Goal: Task Accomplishment & Management: Complete application form

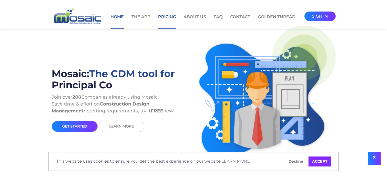
click at [162, 17] on link "Pricing" at bounding box center [167, 21] width 18 height 15
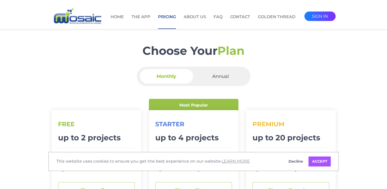
click at [318, 159] on link "ACCEPT" at bounding box center [319, 161] width 22 height 10
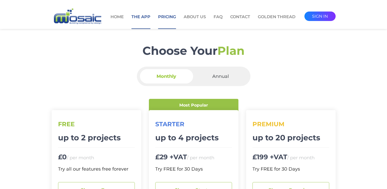
click at [147, 17] on link "The App" at bounding box center [140, 21] width 19 height 15
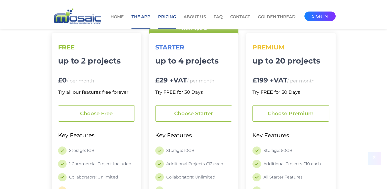
scroll to position [102, 0]
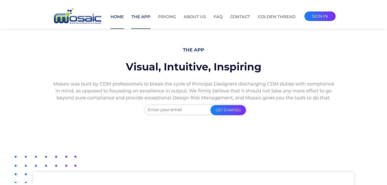
click at [114, 17] on link "Home" at bounding box center [116, 21] width 13 height 15
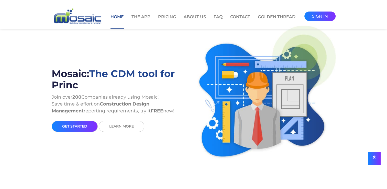
click at [79, 123] on link "get started" at bounding box center [75, 126] width 46 height 11
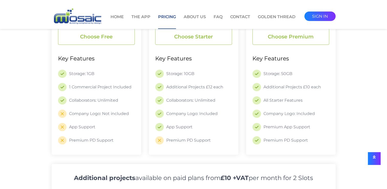
scroll to position [77, 0]
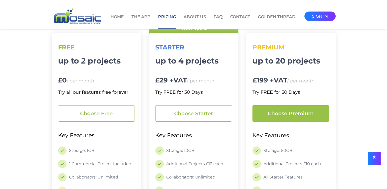
click at [298, 113] on link "Choose premium" at bounding box center [290, 113] width 77 height 16
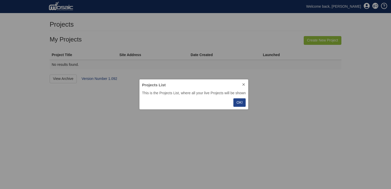
scroll to position [26, 108]
click at [242, 102] on p "OK!" at bounding box center [239, 102] width 6 height 5
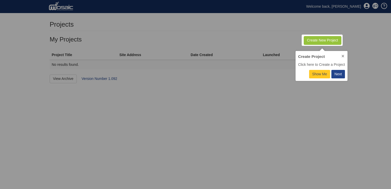
scroll to position [4, 4]
click at [342, 75] on div "Next" at bounding box center [337, 73] width 7 height 5
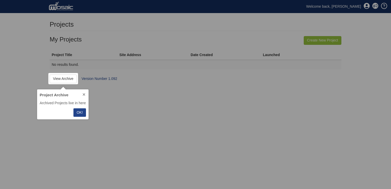
scroll to position [26, 48]
click at [79, 113] on p "OK!" at bounding box center [79, 112] width 6 height 5
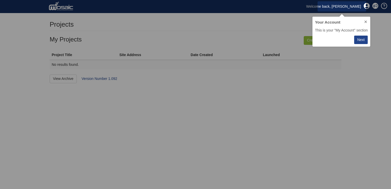
scroll to position [26, 55]
click at [367, 43] on button "Next" at bounding box center [361, 40] width 14 height 8
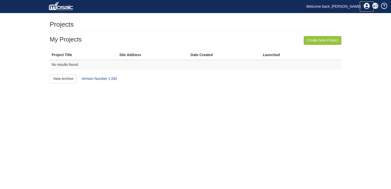
click at [366, 7] on icon at bounding box center [366, 6] width 6 height 6
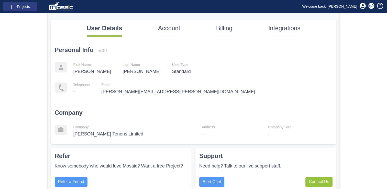
scroll to position [67, 0]
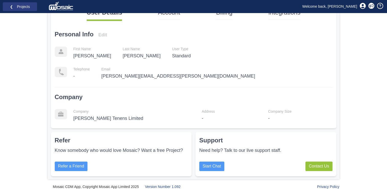
click at [202, 114] on p "Address" at bounding box center [208, 111] width 13 height 5
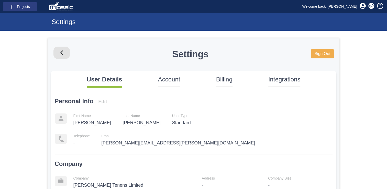
click at [170, 74] on div "User Details Account Billing Integrations Personal Info Edit - - -" at bounding box center [193, 133] width 285 height 124
click at [171, 80] on p "Account" at bounding box center [169, 79] width 22 height 9
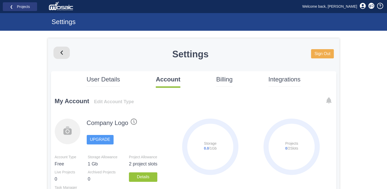
scroll to position [51, 0]
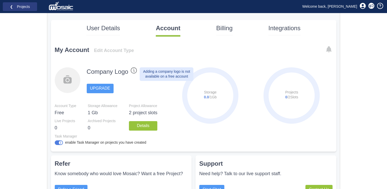
click at [135, 70] on icon at bounding box center [134, 70] width 6 height 6
click at [72, 76] on circle at bounding box center [68, 80] width 26 height 26
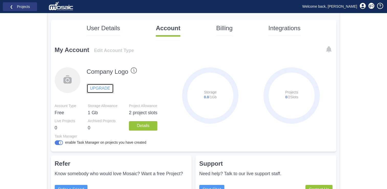
click at [92, 88] on link "UPGRADE" at bounding box center [100, 88] width 27 height 9
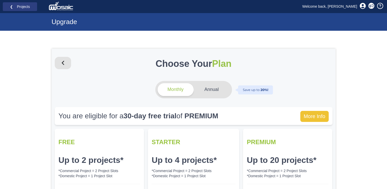
scroll to position [51, 0]
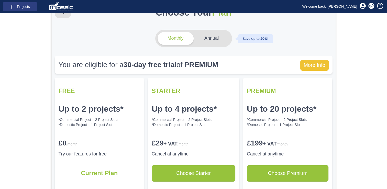
click at [212, 38] on h4 "Annual" at bounding box center [211, 38] width 14 height 5
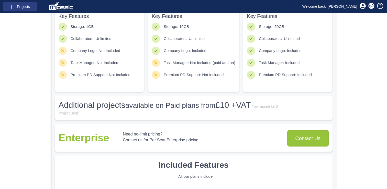
scroll to position [102, 0]
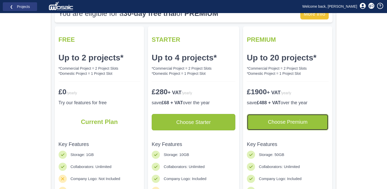
click at [290, 120] on link "Choose Premium" at bounding box center [288, 122] width 82 height 16
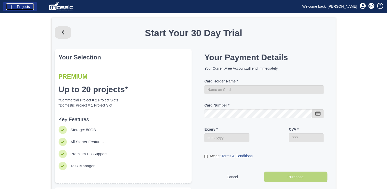
click at [22, 9] on link "❮ Projects" at bounding box center [20, 6] width 28 height 7
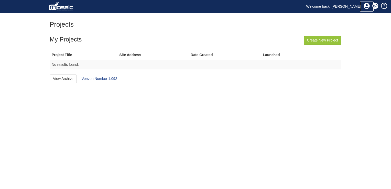
click at [368, 7] on icon at bounding box center [366, 6] width 6 height 6
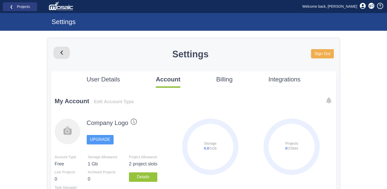
click at [221, 76] on p "Billing" at bounding box center [224, 79] width 16 height 9
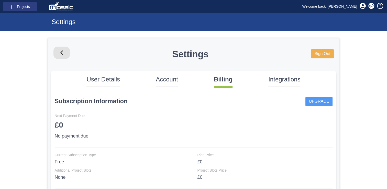
click at [280, 81] on p "Integrations" at bounding box center [284, 79] width 32 height 9
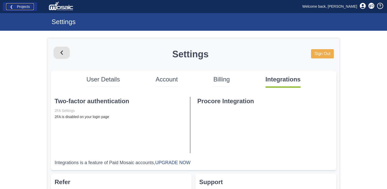
click at [20, 4] on link "❮ Projects" at bounding box center [20, 6] width 28 height 7
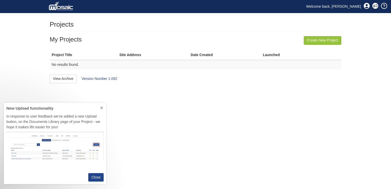
scroll to position [77, 98]
click at [101, 107] on icon at bounding box center [101, 108] width 4 height 4
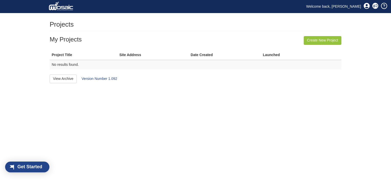
scroll to position [7, 30]
click at [337, 39] on link "Create New Project" at bounding box center [323, 40] width 38 height 9
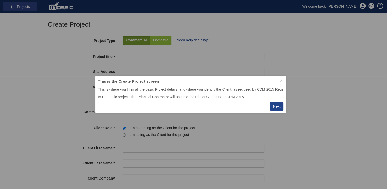
scroll to position [33, 192]
click at [280, 104] on div "Next" at bounding box center [276, 106] width 7 height 5
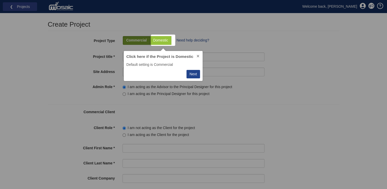
scroll to position [26, 75]
click at [193, 74] on div "Next" at bounding box center [193, 73] width 7 height 5
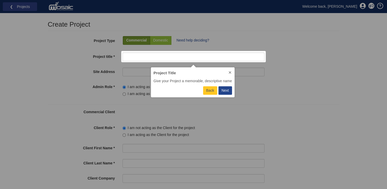
scroll to position [26, 81]
click at [228, 93] on div "Next" at bounding box center [224, 90] width 7 height 5
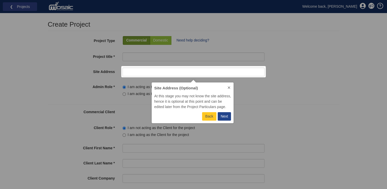
scroll to position [37, 80]
click at [231, 88] on icon at bounding box center [229, 87] width 4 height 4
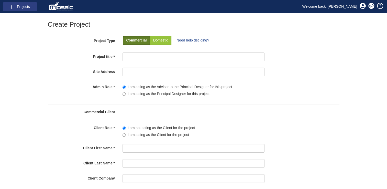
click at [135, 37] on label "Commercial" at bounding box center [136, 40] width 27 height 9
click at [142, 40] on p "Commercial" at bounding box center [136, 40] width 20 height 5
click at [142, 39] on p "Commercial" at bounding box center [136, 40] width 20 height 5
click at [149, 57] on input "Project title" at bounding box center [194, 56] width 142 height 9
paste input "[GEOGRAPHIC_DATA] B Refurbishment"
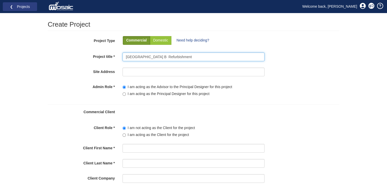
type input "[GEOGRAPHIC_DATA] B Refurbishment"
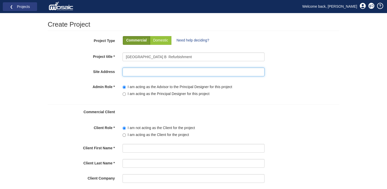
click at [138, 71] on input "Site Address" at bounding box center [194, 72] width 142 height 9
paste input "Burma Road, Sharpness, Berkeley, GL13 9UQ"
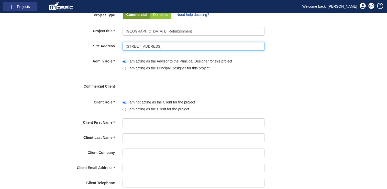
scroll to position [51, 0]
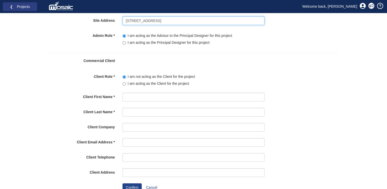
type input "Burma Road, Sharpness, Berkeley, GL13 9UQ"
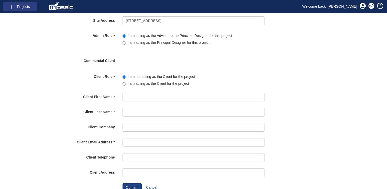
click at [158, 82] on label "I am acting as the Client for the project" at bounding box center [156, 83] width 67 height 5
click at [126, 82] on input"] "I am acting as the Client for the project" at bounding box center [124, 83] width 3 height 3
radio input"] "true"
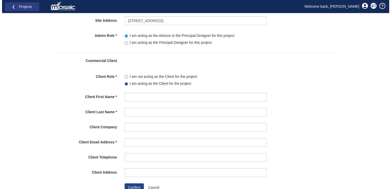
scroll to position [2, 0]
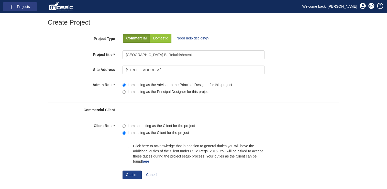
click at [140, 143] on label "Click here to acknowledge that in addition to general duties you will have the …" at bounding box center [196, 153] width 137 height 20
click at [131, 145] on input "Click here to acknowledge that in addition to general duties you will have the …" at bounding box center [129, 146] width 3 height 3
checkbox input "true"
click at [135, 175] on button "Confirm" at bounding box center [132, 174] width 19 height 9
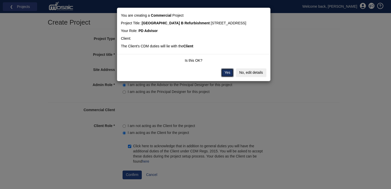
click at [227, 77] on button "Yes" at bounding box center [227, 72] width 13 height 9
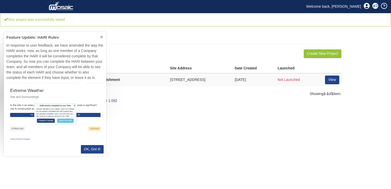
scroll to position [125, 98]
click at [92, 152] on p "OK, Got it!" at bounding box center [92, 149] width 17 height 5
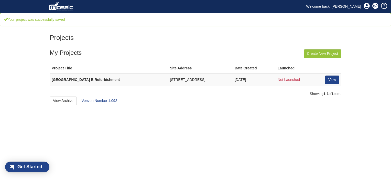
scroll to position [7, 30]
click at [331, 80] on link "View" at bounding box center [332, 79] width 14 height 9
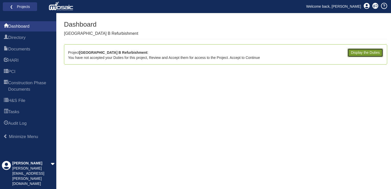
click at [373, 53] on link "Display the Duties" at bounding box center [365, 52] width 36 height 9
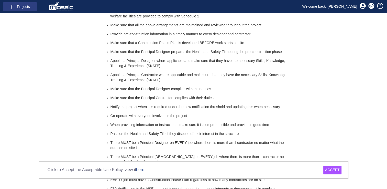
scroll to position [307, 0]
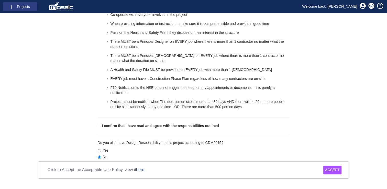
click at [190, 128] on label "I confirm that I have read and agree with the responsibilities outlined" at bounding box center [160, 125] width 117 height 5
click at [101, 127] on input "I confirm that I have read and agree with the responsibilities outlined" at bounding box center [99, 125] width 3 height 3
checkbox input "true"
click at [336, 171] on div "ACCEPT" at bounding box center [332, 169] width 18 height 9
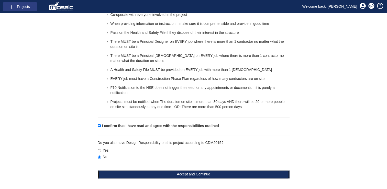
click at [215, 173] on button "Accept and Continue" at bounding box center [194, 174] width 192 height 9
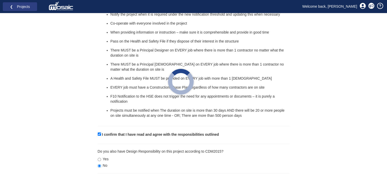
scroll to position [302, 0]
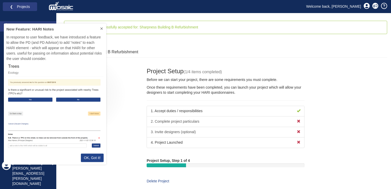
scroll to position [137, 98]
click at [102, 26] on button at bounding box center [101, 29] width 9 height 11
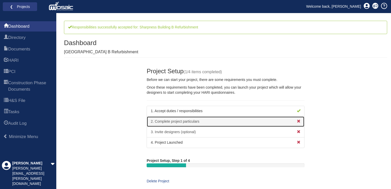
click at [170, 122] on link "2. Complete project particulars" at bounding box center [226, 121] width 158 height 11
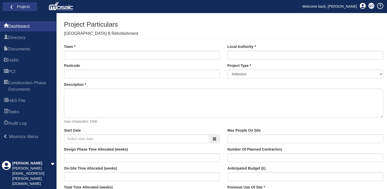
click at [193, 121] on p "max characters 1500" at bounding box center [223, 121] width 319 height 5
click at [138, 57] on input "Town" at bounding box center [142, 55] width 156 height 9
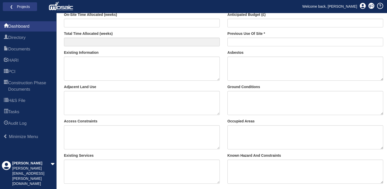
scroll to position [242, 0]
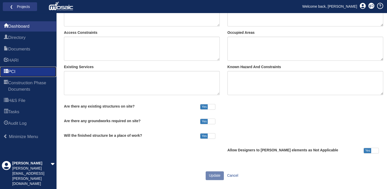
click at [15, 73] on span "PCI" at bounding box center [11, 72] width 7 height 6
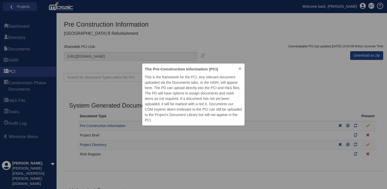
scroll to position [58, 98]
click at [239, 68] on icon at bounding box center [240, 69] width 4 height 4
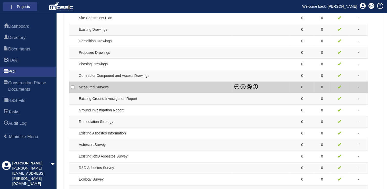
scroll to position [307, 0]
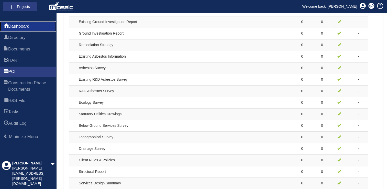
click at [28, 27] on span "Dashboard" at bounding box center [18, 26] width 21 height 6
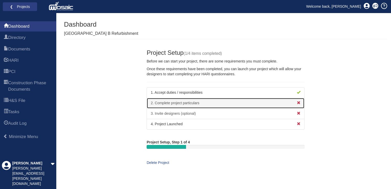
click at [187, 100] on link "2. Complete project particulars" at bounding box center [226, 103] width 158 height 11
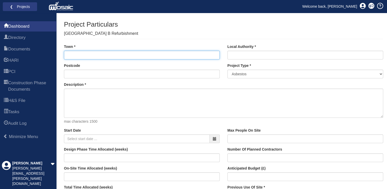
click at [147, 54] on input "Town" at bounding box center [142, 55] width 156 height 9
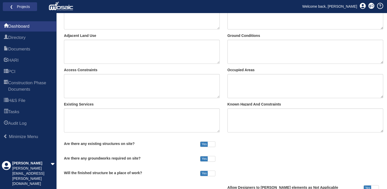
scroll to position [242, 0]
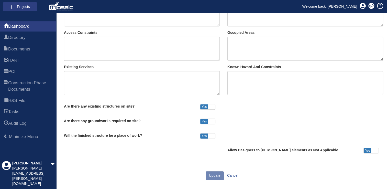
click at [209, 133] on span at bounding box center [211, 135] width 7 height 5
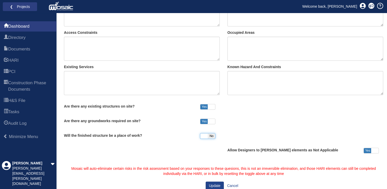
click at [207, 135] on span at bounding box center [203, 135] width 7 height 5
checkbox input "true"
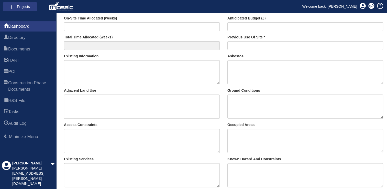
scroll to position [0, 0]
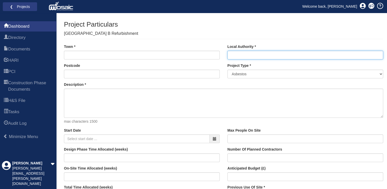
click at [258, 53] on input "Local Authority" at bounding box center [305, 55] width 156 height 9
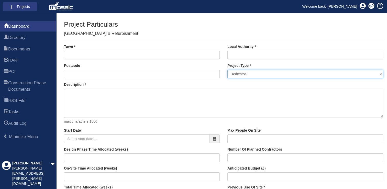
click at [272, 75] on select "Asbestos Building Services Civil Engineering - New Build - Bridge Civil Enginee…" at bounding box center [305, 74] width 156 height 9
select select "31"
click at [227, 70] on select "Asbestos Building Services Civil Engineering - New Build - Bridge Civil Enginee…" at bounding box center [305, 74] width 156 height 9
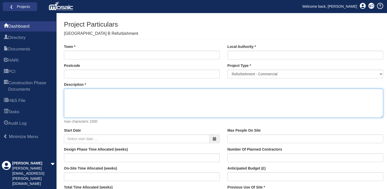
click at [234, 96] on textarea "Description" at bounding box center [223, 102] width 319 height 29
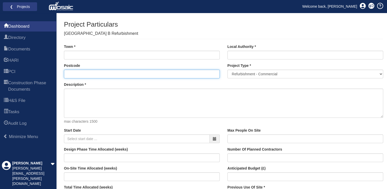
click at [150, 71] on input "Postcode" at bounding box center [142, 74] width 156 height 9
click at [138, 75] on input "Postcode" at bounding box center [142, 74] width 156 height 9
paste input "GL13 9UQ"
type input "GL13 9UQ"
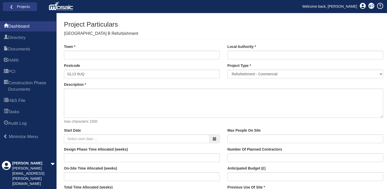
click at [141, 82] on div "Town Postcode GL13 9UQ" at bounding box center [141, 63] width 163 height 38
click at [243, 53] on input "Local Authority" at bounding box center [305, 55] width 156 height 9
click at [241, 56] on input "Local Authority" at bounding box center [305, 55] width 156 height 9
click at [177, 53] on input "Town" at bounding box center [142, 55] width 156 height 9
paste input "Sharpness"
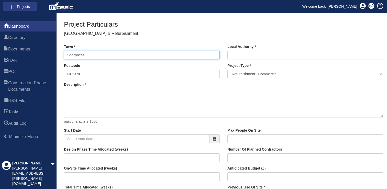
type input "Sharpness"
click at [147, 35] on div "Project Particulars Sharpness Building B Refurbishment" at bounding box center [223, 30] width 319 height 18
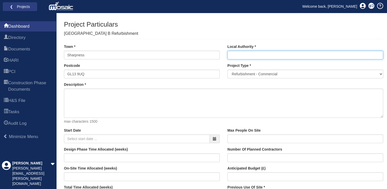
click at [246, 56] on input "Local Authority" at bounding box center [305, 55] width 156 height 9
paste input "Sharpness"
type input "Sharpness"
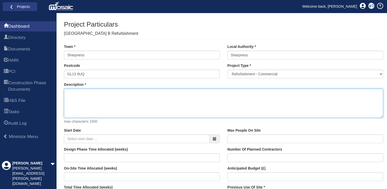
click at [125, 94] on textarea "Description" at bounding box center [223, 102] width 319 height 29
paste textarea "Overclad external office vertical surfaces • Replacement office windows • Remov…"
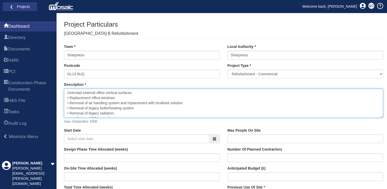
click at [67, 91] on textarea "Overclad external office vertical surfaces • Replacement office windows • Remov…" at bounding box center [223, 102] width 319 height 29
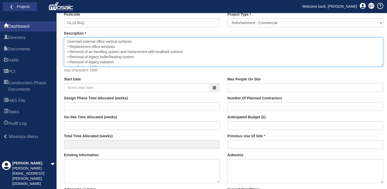
type textarea "Overclad external office vertical surfaces • Replacement office windows • Remov…"
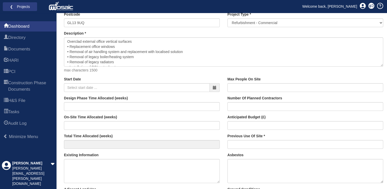
click at [212, 88] on span at bounding box center [215, 87] width 10 height 9
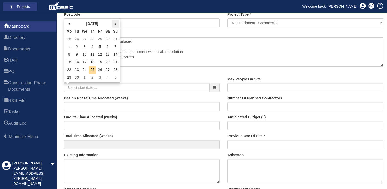
click at [118, 24] on th "»" at bounding box center [116, 24] width 8 height 8
click at [99, 67] on td "31" at bounding box center [100, 70] width 8 height 8
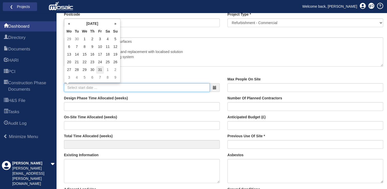
type input "31-10-2025"
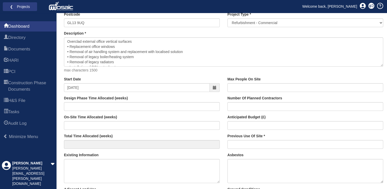
click at [178, 73] on form "Town Sharpness Postcode GL13 9UQ Local Authority Sharpness Project Type Asbesto…" at bounding box center [223, 192] width 319 height 398
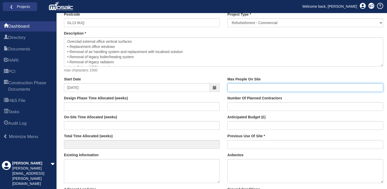
click at [239, 90] on input "Max People On Site" at bounding box center [305, 87] width 156 height 9
type input "5"
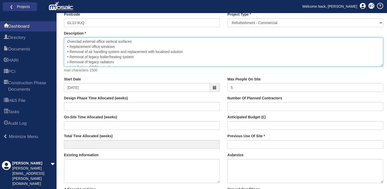
click at [317, 58] on textarea "Overclad external office vertical surfaces • Replacement office windows • Remov…" at bounding box center [223, 51] width 319 height 29
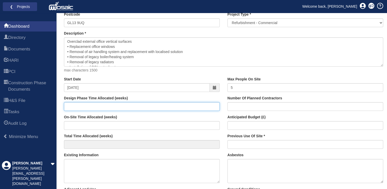
click at [139, 104] on input "Design Phase Time Allocated (weeks)" at bounding box center [142, 106] width 156 height 9
click at [141, 106] on input "Design Phase Time Allocated (weeks)" at bounding box center [142, 106] width 156 height 9
click at [215, 106] on input "-1" at bounding box center [142, 106] width 156 height 9
click at [214, 105] on input "0" at bounding box center [142, 106] width 156 height 9
click at [214, 105] on input "1" at bounding box center [142, 106] width 156 height 9
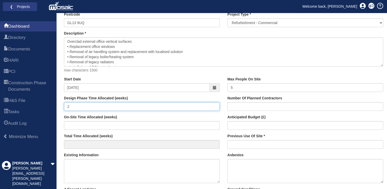
click at [214, 105] on input "2" at bounding box center [142, 106] width 156 height 9
click at [214, 105] on input "3" at bounding box center [142, 106] width 156 height 9
type input "4"
click at [214, 105] on input "4" at bounding box center [142, 106] width 156 height 9
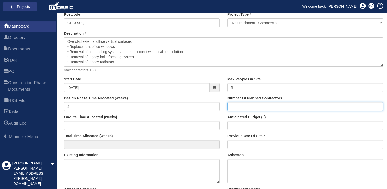
click at [255, 107] on input "Number Of Planned Contractors" at bounding box center [305, 106] width 156 height 9
type input "2"
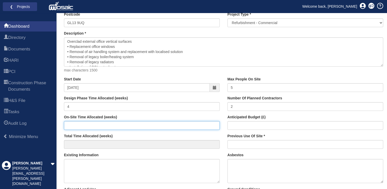
click at [147, 126] on input "On-Site Time Allocated (weeks)" at bounding box center [142, 125] width 156 height 9
click at [215, 124] on input "1" at bounding box center [142, 125] width 156 height 9
click at [214, 124] on input "2" at bounding box center [142, 125] width 156 height 9
click at [214, 124] on input "3" at bounding box center [142, 125] width 156 height 9
type input "4"
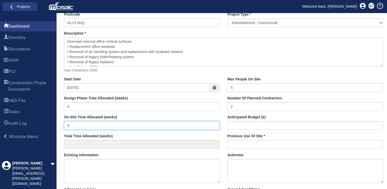
click at [214, 124] on input "4" at bounding box center [142, 125] width 156 height 9
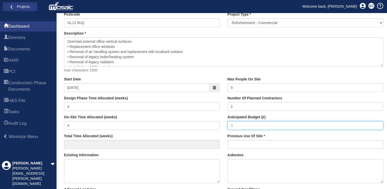
type input "8"
click at [277, 125] on input "Anticipated Budget (£)" at bounding box center [305, 125] width 156 height 9
drag, startPoint x: 277, startPoint y: 125, endPoint x: 195, endPoint y: 117, distance: 82.0
click at [195, 117] on div "Start Date 31-10-2025 Design Phase Time Allocated (weeks) 4 On-Site Time Alloca…" at bounding box center [223, 115] width 327 height 76
type input "350,000"
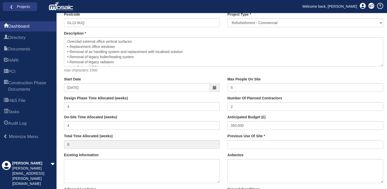
click at [157, 131] on div "Start Date 31-10-2025 Design Phase Time Allocated (weeks) 4 On-Site Time Alloca…" at bounding box center [141, 115] width 163 height 76
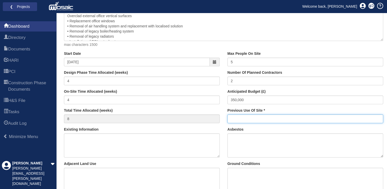
click at [253, 118] on input "Previous Use Of Site" at bounding box center [305, 118] width 156 height 9
type input "Warehouse"
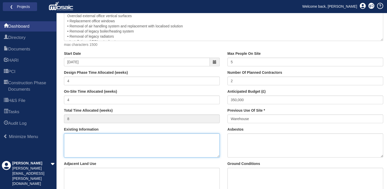
click at [149, 138] on textarea "Existing Information" at bounding box center [142, 145] width 156 height 24
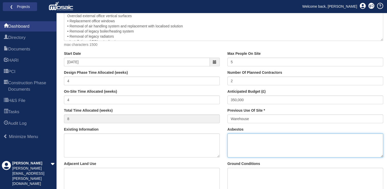
click at [257, 143] on textarea "Asbestos" at bounding box center [305, 145] width 156 height 24
paste textarea "Results of R&D survey TBC"
type textarea "Results of R&D survey TBC"
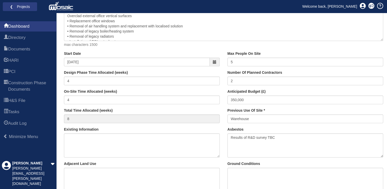
click at [214, 129] on div "Existing Information" at bounding box center [142, 142] width 156 height 30
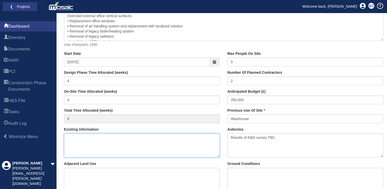
click at [135, 143] on textarea "Existing Information" at bounding box center [142, 145] width 156 height 24
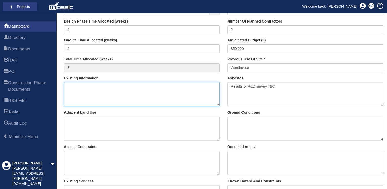
scroll to position [205, 0]
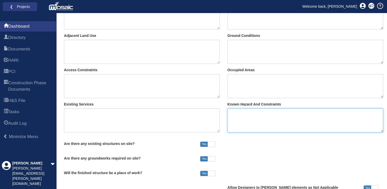
click at [255, 122] on textarea "Known Hazard And Constraints" at bounding box center [305, 120] width 156 height 24
paste textarea "Results of R&D survey TBC"
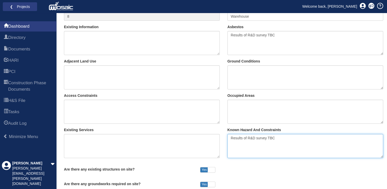
scroll to position [252, 0]
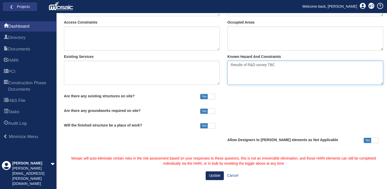
type textarea "Results of R&D survey TBC"
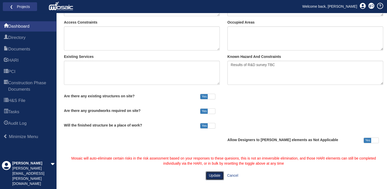
click at [213, 173] on button "Update" at bounding box center [215, 175] width 18 height 9
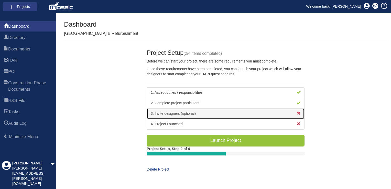
click at [181, 111] on link "3. Invite designers (optional)" at bounding box center [226, 113] width 158 height 11
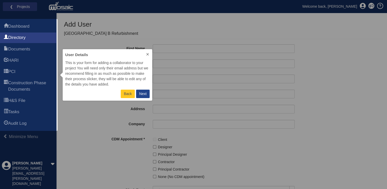
scroll to position [48, 85]
click at [139, 97] on button "Next" at bounding box center [143, 94] width 14 height 8
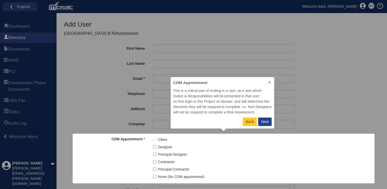
scroll to position [48, 102]
click at [269, 122] on div "Next" at bounding box center [264, 121] width 7 height 5
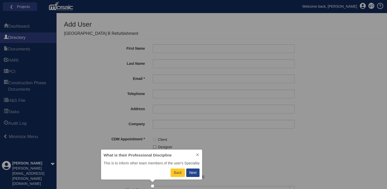
scroll to position [26, 99]
click at [193, 174] on p "Next" at bounding box center [192, 172] width 7 height 5
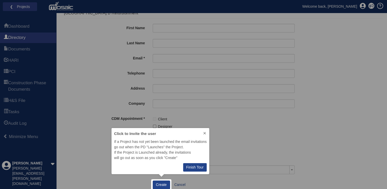
scroll to position [42, 96]
click at [207, 132] on icon at bounding box center [205, 133] width 4 height 4
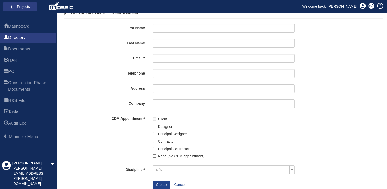
click at [180, 136] on label "Principal Designer" at bounding box center [172, 134] width 29 height 6
click at [156, 135] on input "Principal Designer" at bounding box center [154, 133] width 3 height 3
checkbox input "true"
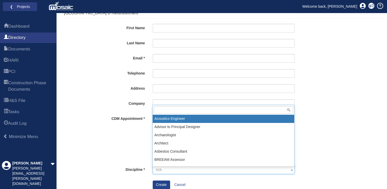
click at [165, 167] on span "N/A" at bounding box center [224, 169] width 142 height 9
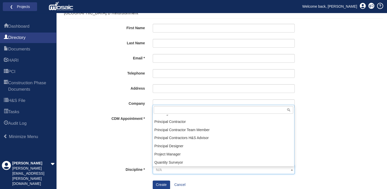
scroll to position [358, 0]
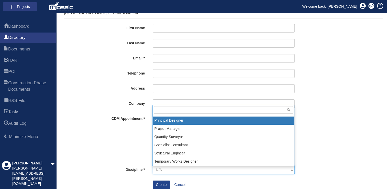
select select "27"
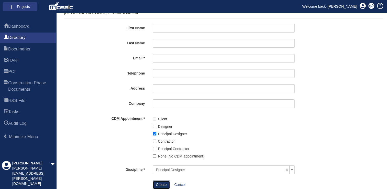
click at [160, 184] on button "Create" at bounding box center [161, 184] width 17 height 9
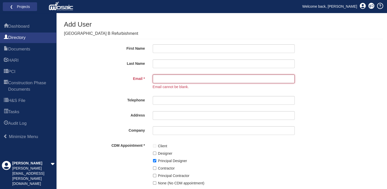
click at [181, 81] on input "Email" at bounding box center [224, 78] width 142 height 9
type input "[PERSON_NAME][EMAIL_ADDRESS][PERSON_NAME][DOMAIN_NAME]"
type input "[PERSON_NAME]"
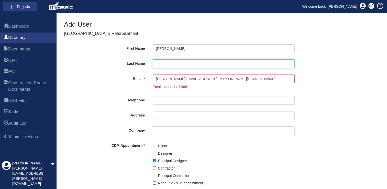
type input "[PERSON_NAME]"
type input "07712079287"
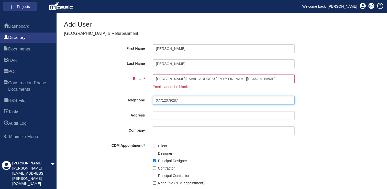
type input "[STREET_ADDRESS]"
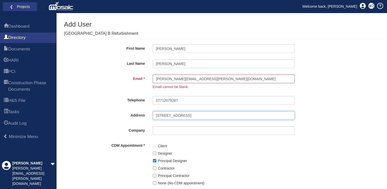
type input "[PERSON_NAME] Tenens Limited"
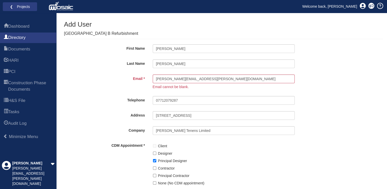
click at [70, 113] on div "Generate Report Show All HARI Select "Yes" for All Eliminated included or "No" …" at bounding box center [223, 118] width 319 height 195
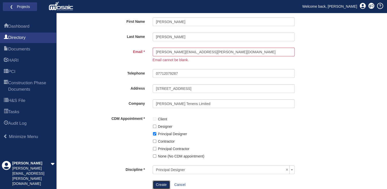
click at [165, 186] on button "Create" at bounding box center [161, 184] width 17 height 9
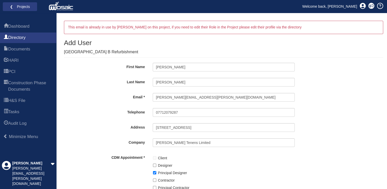
scroll to position [39, 0]
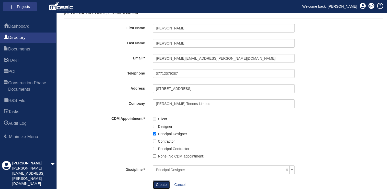
click at [166, 183] on button "Create" at bounding box center [161, 184] width 17 height 9
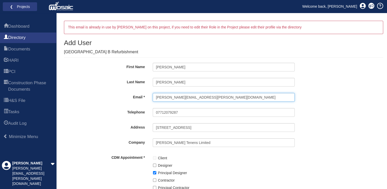
drag, startPoint x: 191, startPoint y: 97, endPoint x: 144, endPoint y: 93, distance: 47.3
click at [145, 93] on div "Email [PERSON_NAME][EMAIL_ADDRESS][PERSON_NAME][DOMAIN_NAME]" at bounding box center [223, 98] width 299 height 11
type input "[EMAIL_ADDRESS][DOMAIN_NAME]"
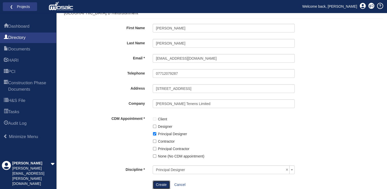
click at [160, 186] on button "Create" at bounding box center [161, 184] width 17 height 9
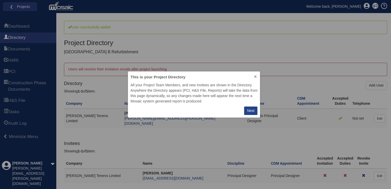
scroll to position [42, 131]
click at [251, 110] on div "Next" at bounding box center [250, 110] width 7 height 5
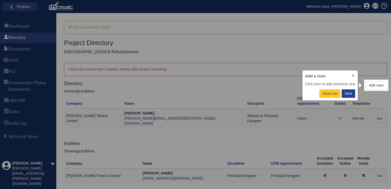
scroll to position [26, 52]
click at [352, 94] on div "Next" at bounding box center [348, 93] width 7 height 5
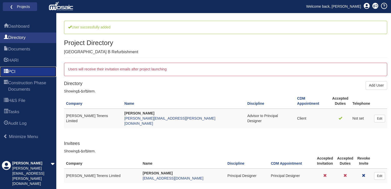
click at [15, 73] on span "PCI" at bounding box center [11, 72] width 7 height 6
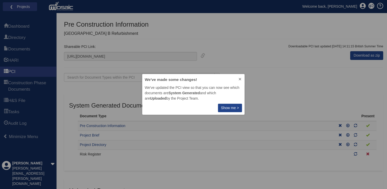
scroll to position [37, 98]
click at [240, 80] on icon at bounding box center [240, 79] width 4 height 4
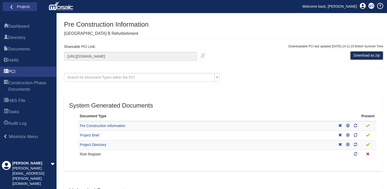
click at [358, 57] on link "Download as zip" at bounding box center [366, 55] width 33 height 9
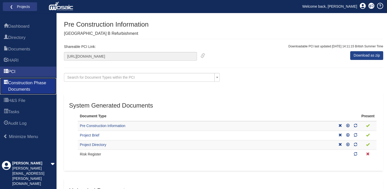
click at [19, 82] on span "Construction Phase Documents" at bounding box center [30, 86] width 44 height 13
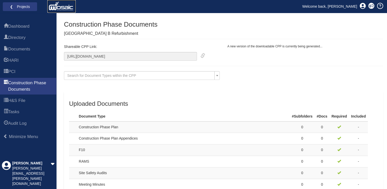
click at [63, 3] on img at bounding box center [62, 6] width 26 height 10
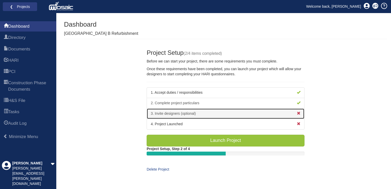
click at [180, 114] on link "3. Invite designers (optional)" at bounding box center [226, 113] width 158 height 11
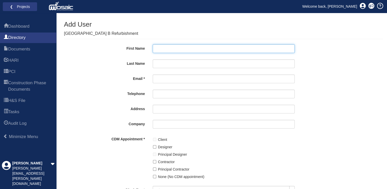
click at [184, 52] on input "First Name" at bounding box center [224, 48] width 142 height 9
type input "[PERSON_NAME]"
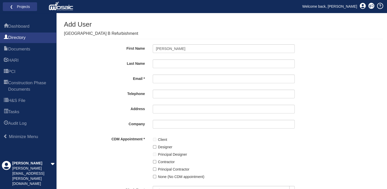
type input "[PERSON_NAME]"
type input "[EMAIL_ADDRESS][DOMAIN_NAME]"
type input "07712079287"
type input "[STREET_ADDRESS]"
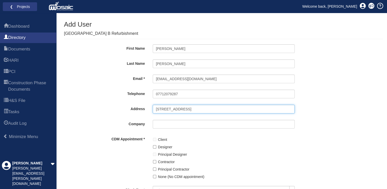
type input "[PERSON_NAME] Tenens Limited"
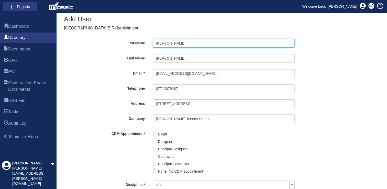
scroll to position [20, 0]
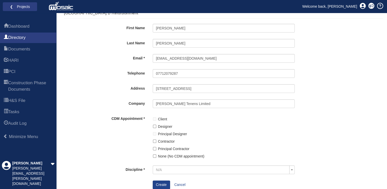
click at [154, 118] on div "Client" at bounding box center [224, 117] width 142 height 7
click at [154, 125] on input "Designer" at bounding box center [154, 126] width 3 height 3
checkbox input "true"
click at [163, 168] on span "N/A" at bounding box center [222, 169] width 132 height 5
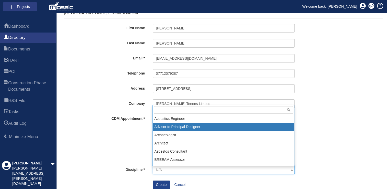
select select "31"
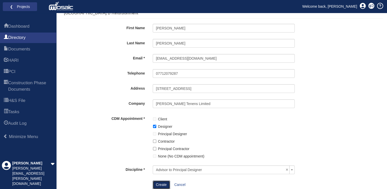
click at [163, 184] on button "Create" at bounding box center [161, 184] width 17 height 9
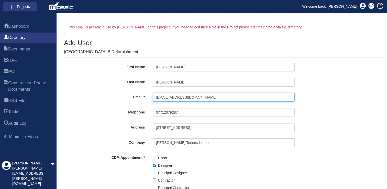
click at [220, 96] on input "[EMAIL_ADDRESS][DOMAIN_NAME]" at bounding box center [224, 97] width 142 height 9
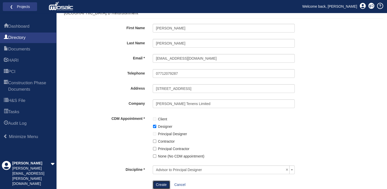
drag, startPoint x: 163, startPoint y: 184, endPoint x: 161, endPoint y: 181, distance: 3.4
click at [163, 184] on button "Create" at bounding box center [161, 184] width 17 height 9
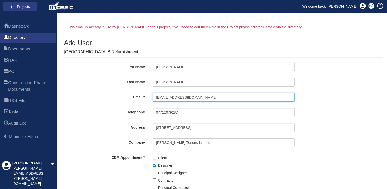
click at [181, 98] on input "[EMAIL_ADDRESS][DOMAIN_NAME]" at bounding box center [224, 97] width 142 height 9
type input "[EMAIL_ADDRESS][DOMAIN_NAME]"
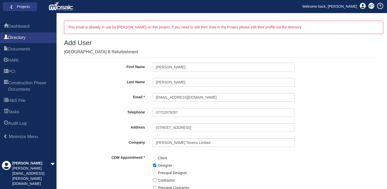
click at [85, 101] on div "Email [EMAIL_ADDRESS][DOMAIN_NAME]" at bounding box center [223, 98] width 299 height 11
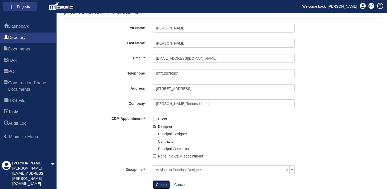
click at [165, 183] on button "Create" at bounding box center [161, 184] width 17 height 9
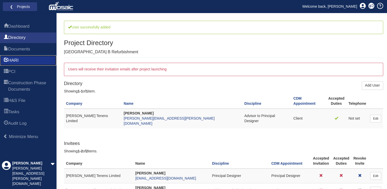
click at [23, 58] on link "HARI" at bounding box center [28, 60] width 56 height 10
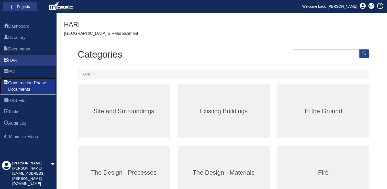
click at [31, 87] on span "Construction Phase Documents" at bounding box center [30, 86] width 44 height 13
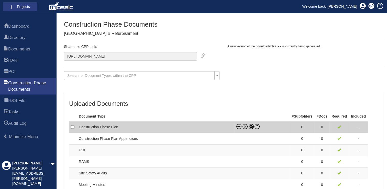
scroll to position [25, 0]
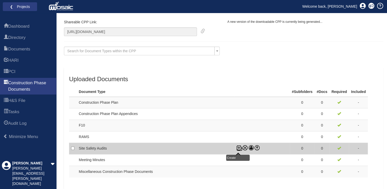
click at [236, 146] on icon at bounding box center [238, 147] width 5 height 5
checkbox input "true"
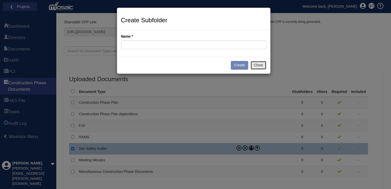
click at [257, 66] on button "Close" at bounding box center [258, 65] width 16 height 9
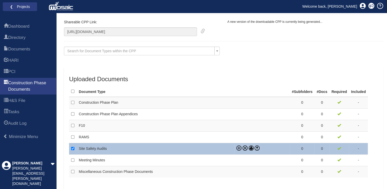
scroll to position [0, 0]
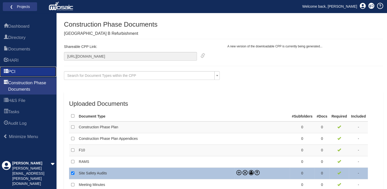
click at [10, 71] on span "PCI" at bounding box center [11, 72] width 7 height 6
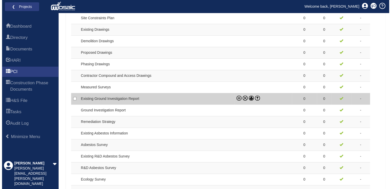
scroll to position [102, 0]
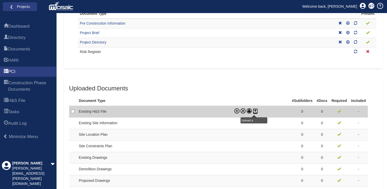
click at [254, 108] on icon at bounding box center [255, 110] width 5 height 5
checkbox input "true"
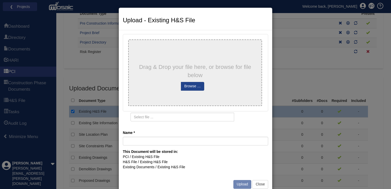
type input "CDM PCI SHARPNESS (2)"
type input "CDM PCI SHARPNESS _2_.pdf"
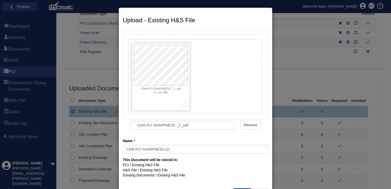
scroll to position [36, 0]
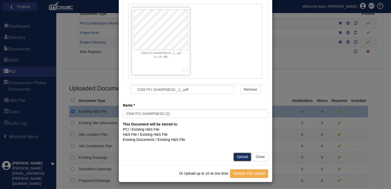
click at [246, 159] on button "Upload" at bounding box center [242, 156] width 18 height 9
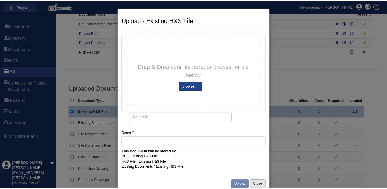
scroll to position [28, 0]
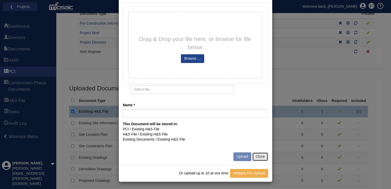
click at [261, 158] on button "Close" at bounding box center [260, 156] width 16 height 9
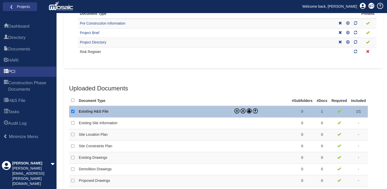
scroll to position [0, 0]
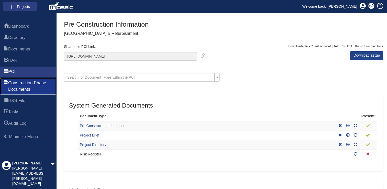
click at [27, 92] on span "Construction Phase Documents" at bounding box center [30, 86] width 44 height 13
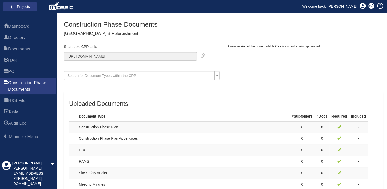
scroll to position [25, 0]
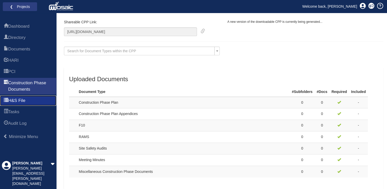
click at [19, 101] on span "H&S File" at bounding box center [16, 100] width 17 height 6
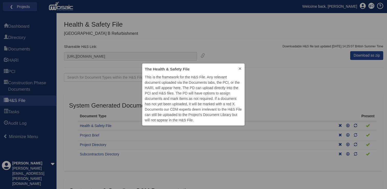
scroll to position [58, 98]
click at [240, 68] on icon at bounding box center [240, 69] width 4 height 4
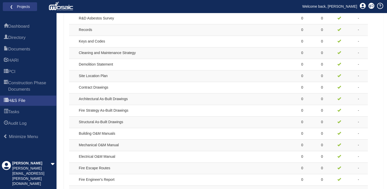
scroll to position [333, 0]
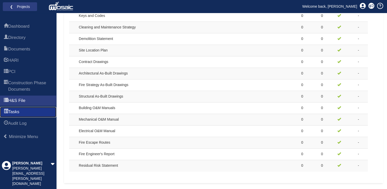
click at [14, 116] on link "Tasks" at bounding box center [28, 112] width 56 height 10
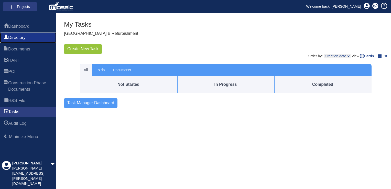
click at [35, 38] on link "Directory" at bounding box center [28, 37] width 56 height 10
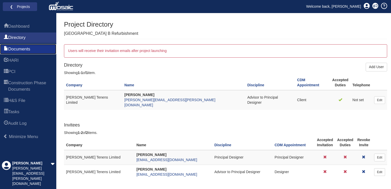
click at [23, 47] on span "Documents" at bounding box center [19, 49] width 22 height 6
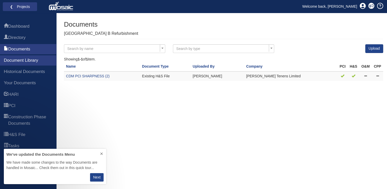
scroll to position [31, 98]
click at [31, 70] on span "Historical Documents" at bounding box center [24, 72] width 41 height 6
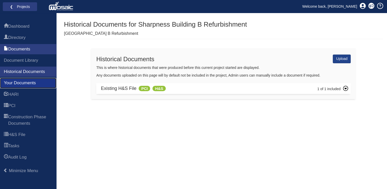
click at [34, 81] on span "Your Documents" at bounding box center [20, 83] width 32 height 6
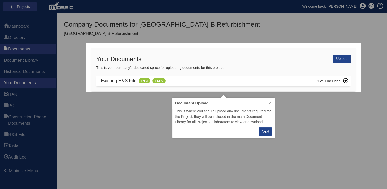
scroll to position [37, 98]
click at [270, 103] on icon at bounding box center [270, 103] width 4 height 4
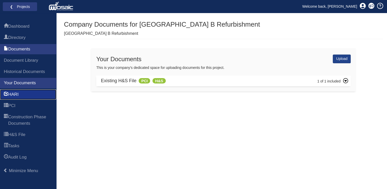
click at [19, 90] on link "HARI" at bounding box center [28, 94] width 56 height 10
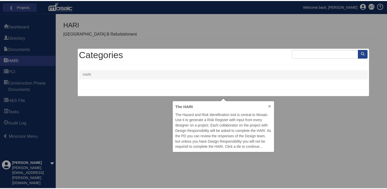
scroll to position [53, 98]
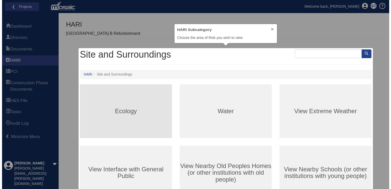
scroll to position [15, 98]
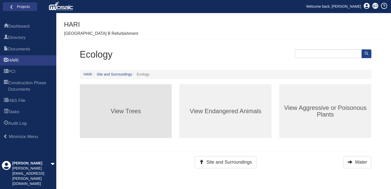
click at [155, 109] on h3 "View Trees" at bounding box center [126, 111] width 92 height 7
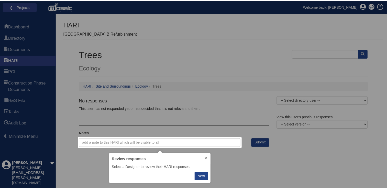
scroll to position [26, 98]
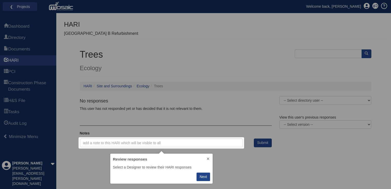
click at [208, 158] on icon at bounding box center [208, 158] width 2 height 2
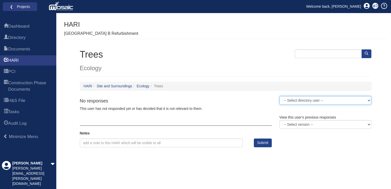
click at [313, 103] on select "-- Select directory user -- George Nicolau (Designer)" at bounding box center [325, 100] width 92 height 9
select select "2556"
click at [279, 96] on select "-- Select directory user -- George Nicolau (Designer)" at bounding box center [325, 100] width 92 height 9
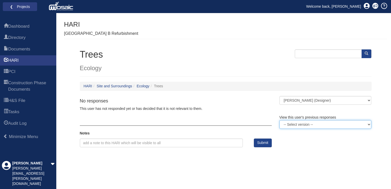
click at [309, 124] on select "-- Select version --" at bounding box center [325, 124] width 92 height 9
click at [279, 120] on select "-- Select version --" at bounding box center [325, 124] width 92 height 9
click at [310, 125] on select "-- Select version --" at bounding box center [325, 124] width 92 height 9
click at [249, 37] on div "HARI Sharpness Building B Refurbishment" at bounding box center [225, 30] width 323 height 18
click at [262, 144] on button "Submit" at bounding box center [263, 142] width 18 height 9
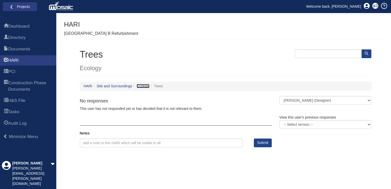
click at [142, 86] on link "Ecology" at bounding box center [143, 86] width 13 height 4
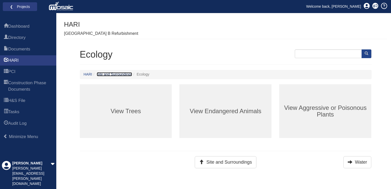
click at [122, 74] on link "Site and Surroundings" at bounding box center [115, 74] width 36 height 4
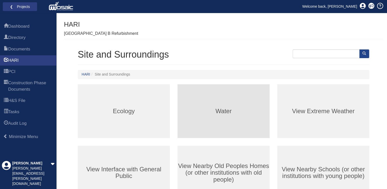
click at [242, 112] on h3 "Water" at bounding box center [224, 111] width 92 height 7
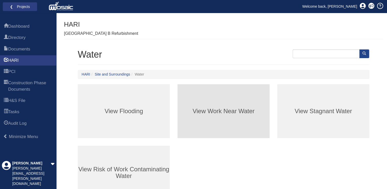
click at [225, 112] on h3 "View Work Near Water" at bounding box center [224, 111] width 92 height 7
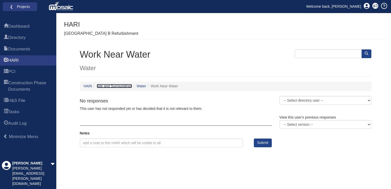
click at [105, 84] on link "Site and Surroundings" at bounding box center [115, 86] width 36 height 4
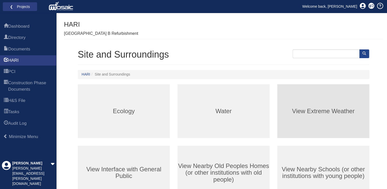
scroll to position [77, 0]
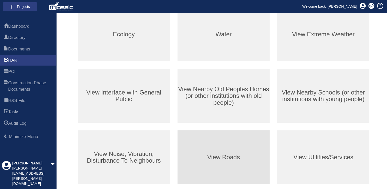
click at [260, 141] on div "View Roads" at bounding box center [224, 157] width 92 height 54
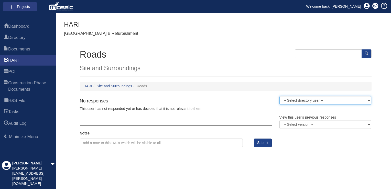
click at [318, 101] on select "-- Select directory user -- George Nicolau (Designer)" at bounding box center [325, 100] width 92 height 9
select select "2556"
click at [279, 96] on select "-- Select directory user -- George Nicolau (Designer)" at bounding box center [325, 100] width 92 height 9
click at [253, 60] on div "Roads Site and Surroundings" at bounding box center [226, 62] width 292 height 27
click at [262, 143] on button "Submit" at bounding box center [263, 142] width 18 height 9
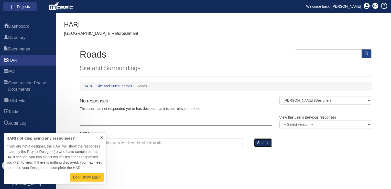
scroll to position [48, 98]
click at [26, 74] on link "PCI" at bounding box center [28, 72] width 56 height 10
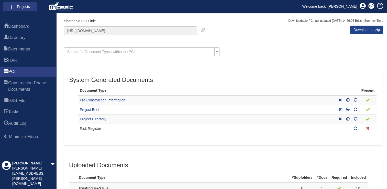
scroll to position [102, 0]
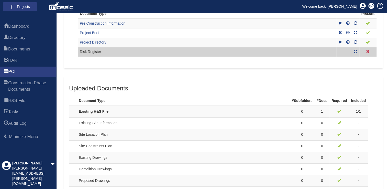
click at [97, 50] on td "Risk Register" at bounding box center [207, 51] width 259 height 9
click at [355, 51] on icon at bounding box center [356, 52] width 4 height 4
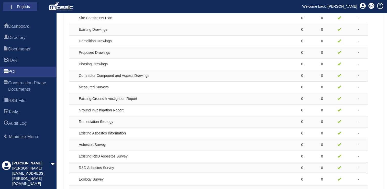
scroll to position [358, 0]
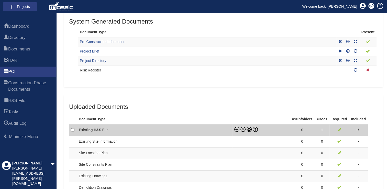
scroll to position [51, 0]
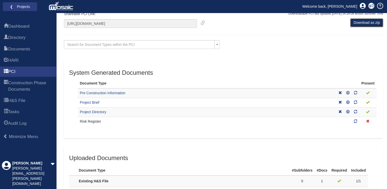
click at [363, 23] on link "Download as zip" at bounding box center [366, 22] width 33 height 9
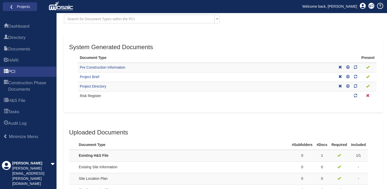
scroll to position [0, 0]
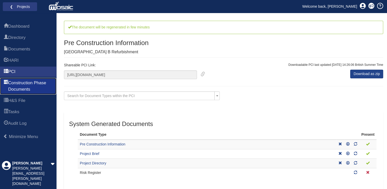
click at [38, 84] on span "Construction Phase Documents" at bounding box center [30, 86] width 44 height 13
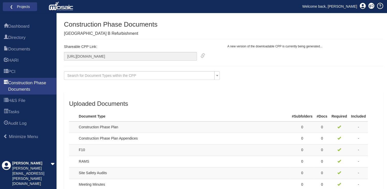
scroll to position [25, 0]
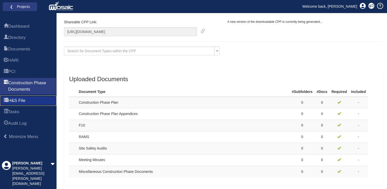
click at [37, 102] on link "H&S File" at bounding box center [28, 100] width 56 height 10
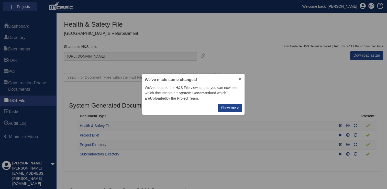
scroll to position [37, 98]
click at [241, 80] on icon at bounding box center [240, 79] width 4 height 4
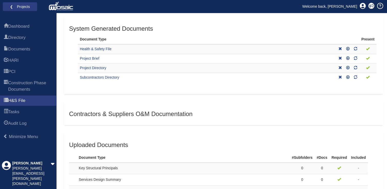
scroll to position [26, 0]
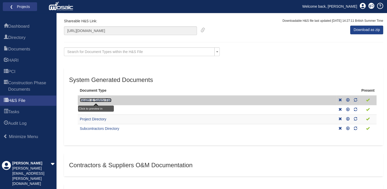
click at [105, 100] on link "Health & Safety File" at bounding box center [96, 100] width 32 height 4
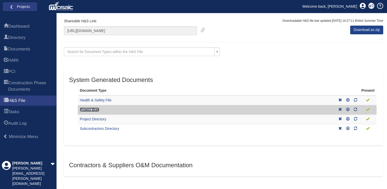
click at [94, 108] on link "Project Brief" at bounding box center [89, 109] width 19 height 4
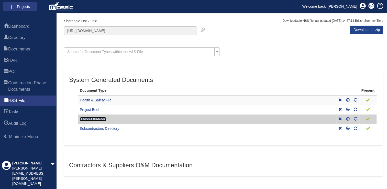
click at [105, 119] on link "Project Directory" at bounding box center [93, 119] width 26 height 4
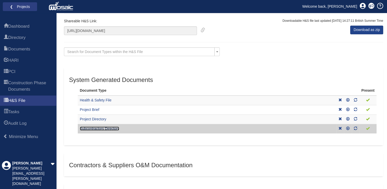
click at [102, 127] on link "Subcontractors Directory" at bounding box center [99, 128] width 39 height 4
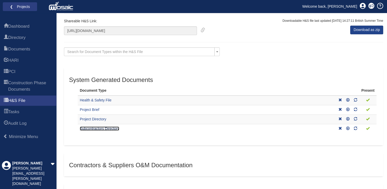
scroll to position [0, 0]
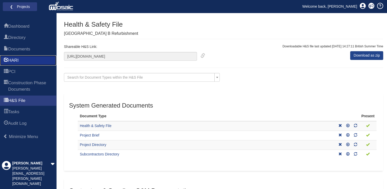
click at [26, 62] on link "HARI" at bounding box center [28, 60] width 56 height 10
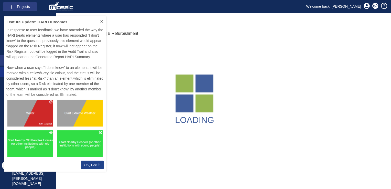
click at [29, 69] on div "Feature Update: HARI Outcomes In response to user feedback, we have amended the…" at bounding box center [55, 94] width 102 height 156
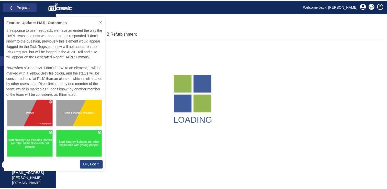
scroll to position [162, 98]
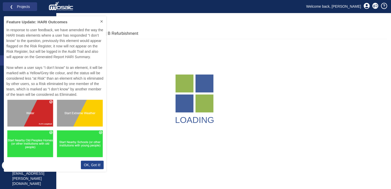
click at [102, 18] on button at bounding box center [101, 21] width 9 height 11
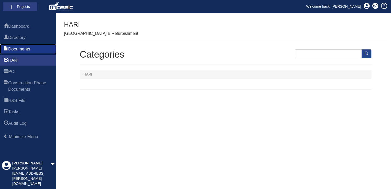
click at [18, 49] on span "Documents" at bounding box center [19, 49] width 22 height 6
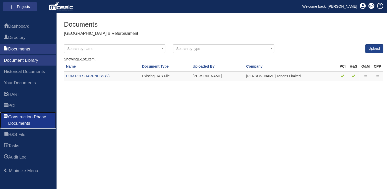
click at [24, 119] on span "Construction Phase Documents" at bounding box center [30, 120] width 44 height 13
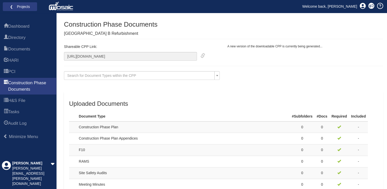
scroll to position [25, 0]
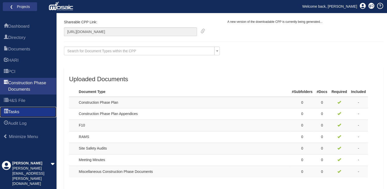
click at [18, 110] on span "Tasks" at bounding box center [13, 112] width 11 height 6
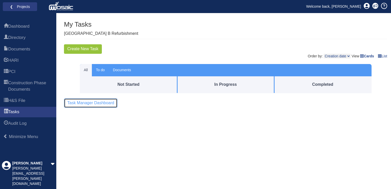
click at [101, 103] on link "Task Manager Dashboard" at bounding box center [90, 102] width 53 height 9
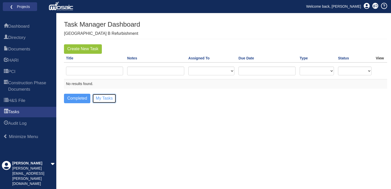
click at [99, 97] on link "My Tasks" at bounding box center [104, 98] width 24 height 9
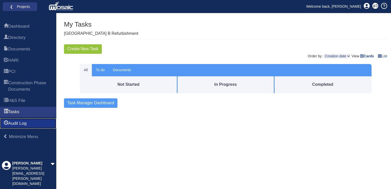
click at [31, 123] on link "Audit Log" at bounding box center [28, 123] width 56 height 10
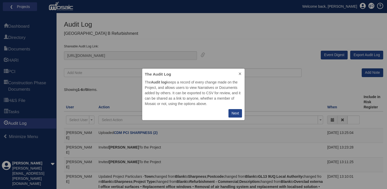
scroll to position [48, 98]
click at [240, 75] on icon at bounding box center [240, 74] width 4 height 4
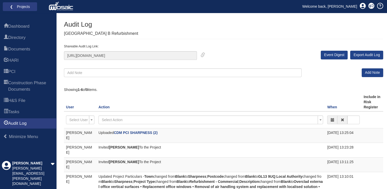
click at [154, 147] on td "Invited [PERSON_NAME] To the Project" at bounding box center [210, 150] width 229 height 15
click at [85, 147] on td "[PERSON_NAME]" at bounding box center [80, 150] width 32 height 15
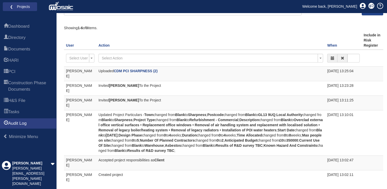
scroll to position [0, 0]
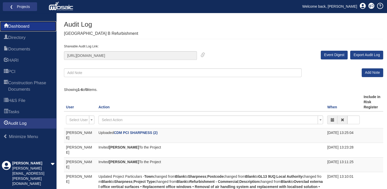
click at [26, 26] on span "Dashboard" at bounding box center [18, 26] width 21 height 6
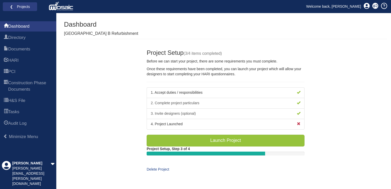
click at [161, 122] on li "4. Project Launched" at bounding box center [226, 124] width 158 height 11
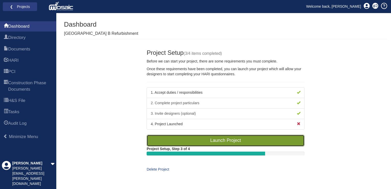
click at [228, 143] on link "Launch Project" at bounding box center [226, 141] width 158 height 12
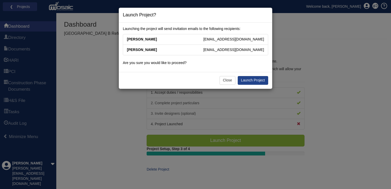
click at [153, 40] on b "[PERSON_NAME]" at bounding box center [142, 39] width 30 height 4
click at [234, 39] on span "[EMAIL_ADDRESS][DOMAIN_NAME]" at bounding box center [233, 39] width 61 height 5
drag, startPoint x: 246, startPoint y: 38, endPoint x: 226, endPoint y: 40, distance: 19.5
click at [226, 40] on span "[EMAIL_ADDRESS][DOMAIN_NAME]" at bounding box center [233, 39] width 61 height 5
drag, startPoint x: 226, startPoint y: 40, endPoint x: 212, endPoint y: 53, distance: 19.2
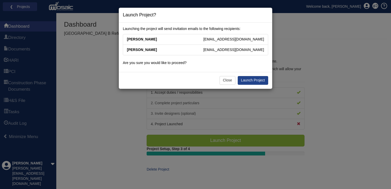
click at [212, 53] on li "[PERSON_NAME] [EMAIL_ADDRESS][DOMAIN_NAME]" at bounding box center [195, 50] width 145 height 11
click at [254, 78] on link "Launch Project" at bounding box center [253, 80] width 30 height 9
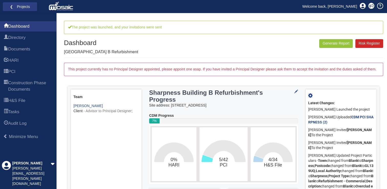
click at [249, 42] on div "Dashboard Sharpness Building B Refurbishment Generate Report Risk Register" at bounding box center [223, 48] width 319 height 18
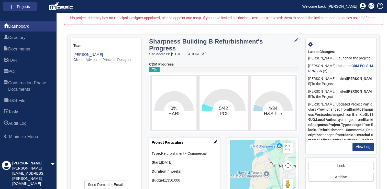
click at [298, 5] on div "❮ Projects Welcome back, George" at bounding box center [217, 6] width 332 height 13
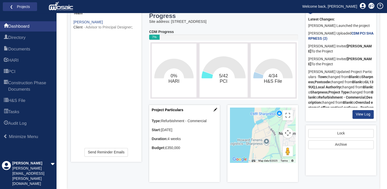
scroll to position [37, 0]
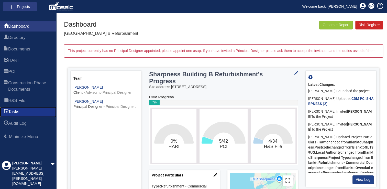
click at [24, 113] on link "Tasks" at bounding box center [28, 112] width 56 height 10
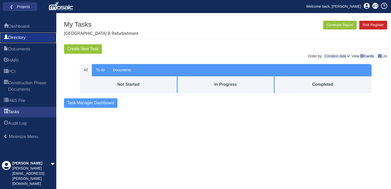
click at [23, 38] on span "Directory" at bounding box center [16, 38] width 17 height 6
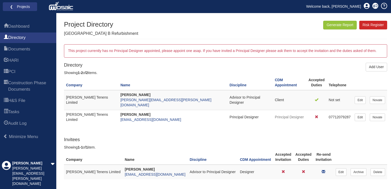
click at [99, 115] on td "[PERSON_NAME] Tenens Limited" at bounding box center [91, 117] width 54 height 14
drag, startPoint x: 381, startPoint y: 114, endPoint x: 226, endPoint y: 29, distance: 175.8
click at [381, 114] on link "Novate" at bounding box center [377, 117] width 15 height 8
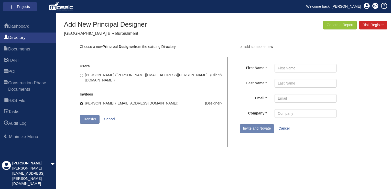
click at [81, 102] on input "[PERSON_NAME] ([EMAIL_ADDRESS][DOMAIN_NAME])" at bounding box center [81, 103] width 3 height 3
radio input "true"
click at [87, 115] on button "Transfer" at bounding box center [90, 119] width 20 height 9
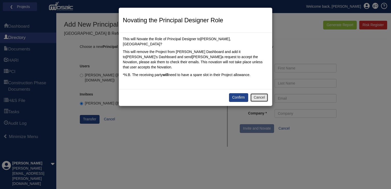
click at [262, 94] on button "Cancel" at bounding box center [259, 97] width 18 height 9
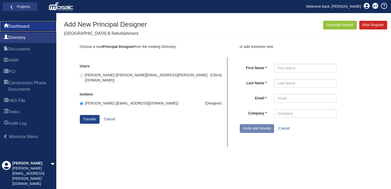
click at [12, 24] on span "Dashboard" at bounding box center [18, 26] width 21 height 6
